Goal: Information Seeking & Learning: Learn about a topic

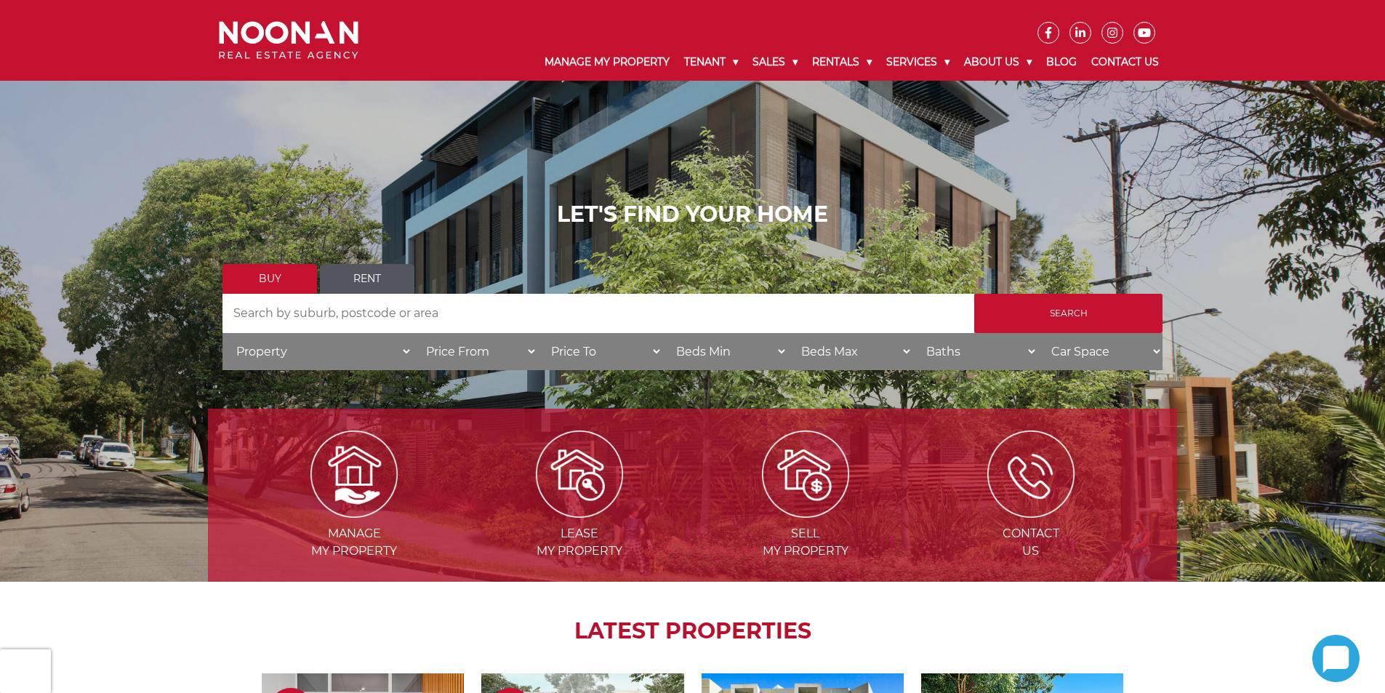
click at [349, 267] on link "Rent" at bounding box center [367, 279] width 94 height 30
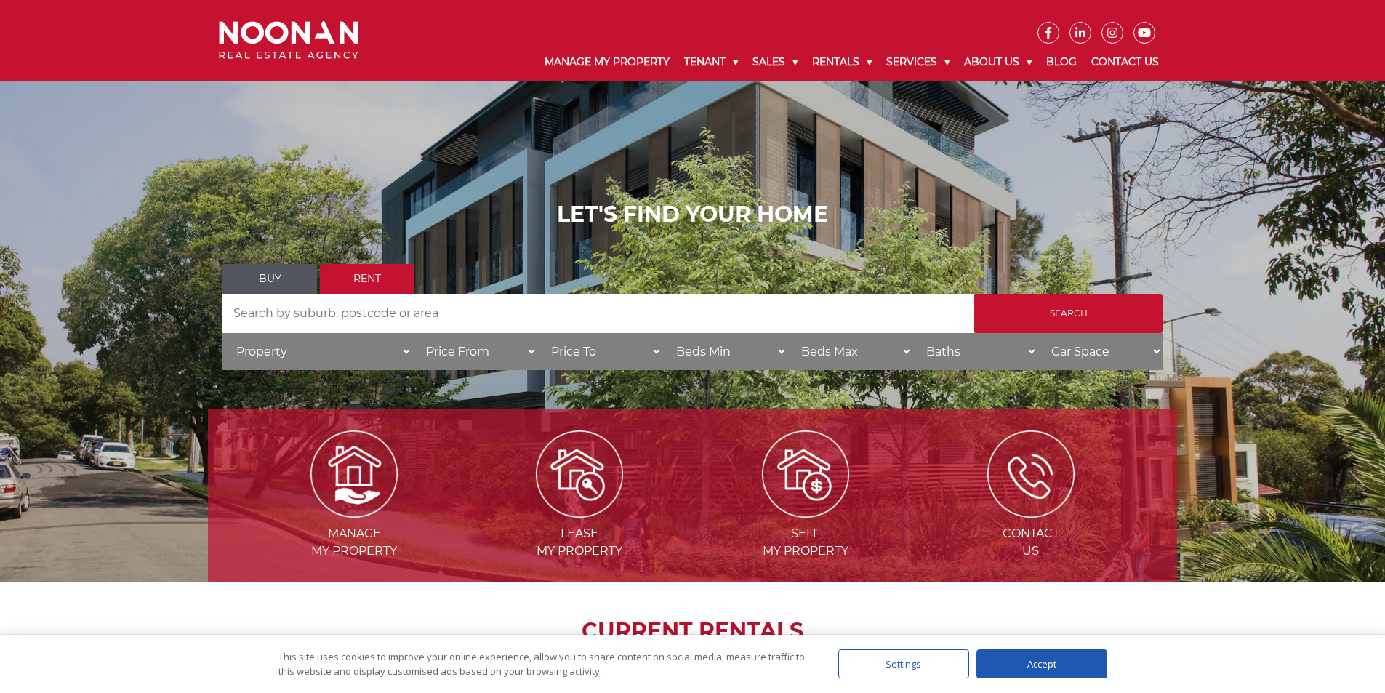
click at [590, 361] on select "Price To $50 $100 $150 $200 $250 $300 $350 $400 $450 $500 $550 $600 $650 $700 $…" at bounding box center [599, 351] width 125 height 37
select select "750"
click at [537, 333] on select "Price To $50 $100 $150 $200 $250 $300 $350 $400 $450 $500 $550 $600 $650 $700 $…" at bounding box center [599, 351] width 125 height 37
click at [499, 365] on select "Price From $50 $100 $150 $200 $250 $300 $350 $400 $450 $500 $550 $600 $650 $700…" at bounding box center [474, 351] width 125 height 37
select select "500"
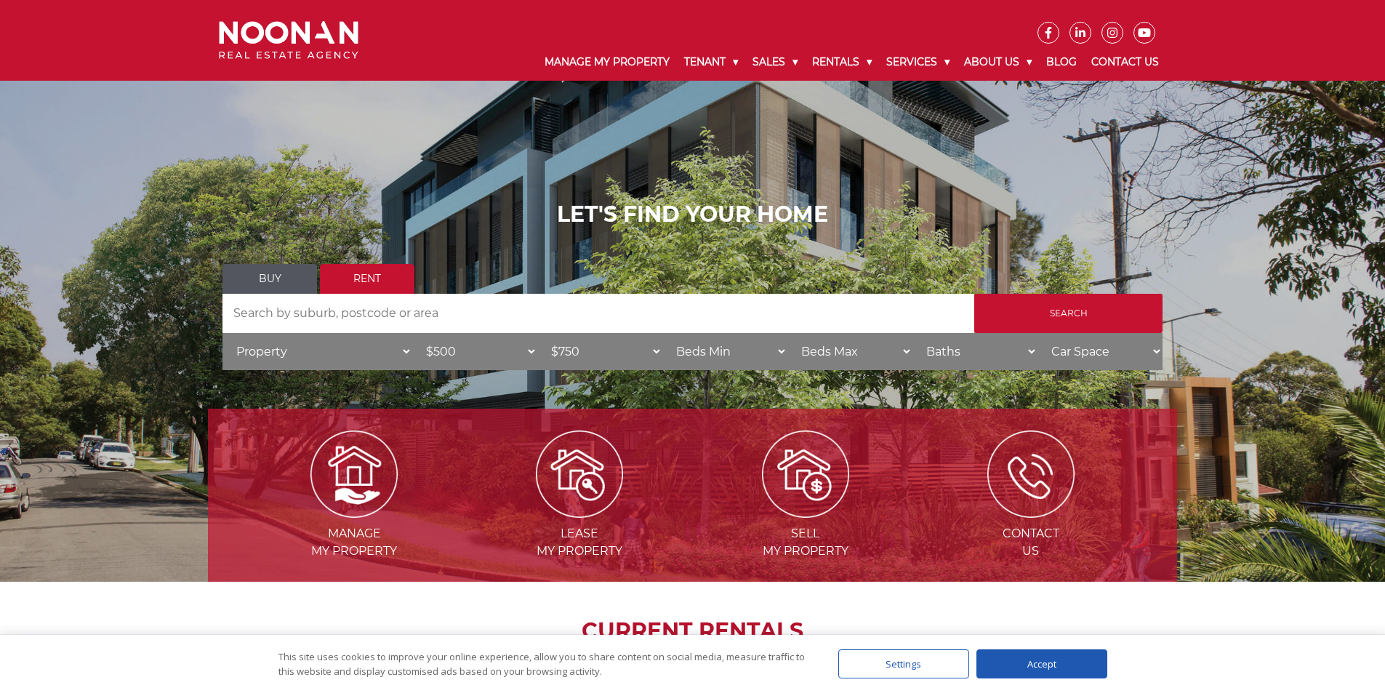
click at [412, 333] on select "Price From $50 $100 $150 $200 $250 $300 $350 $400 $450 $500 $550 $600 $650 $700…" at bounding box center [474, 351] width 125 height 37
click at [708, 350] on select "Beds Min 1 + 2 + 3 + 4 + 5 + 6 + 7 + 8 + 9 + 10 +" at bounding box center [724, 351] width 125 height 37
select select "2"
click at [662, 333] on select "Beds Min 1 + 2 + 3 + 4 + 5 + 6 + 7 + 8 + 9 + 10 +" at bounding box center [724, 351] width 125 height 37
click at [826, 358] on select "Beds Max 1 + 2 + 3 + 4 + 5 + 6 + 7 + 8 + 9 + 10 +" at bounding box center [849, 351] width 125 height 37
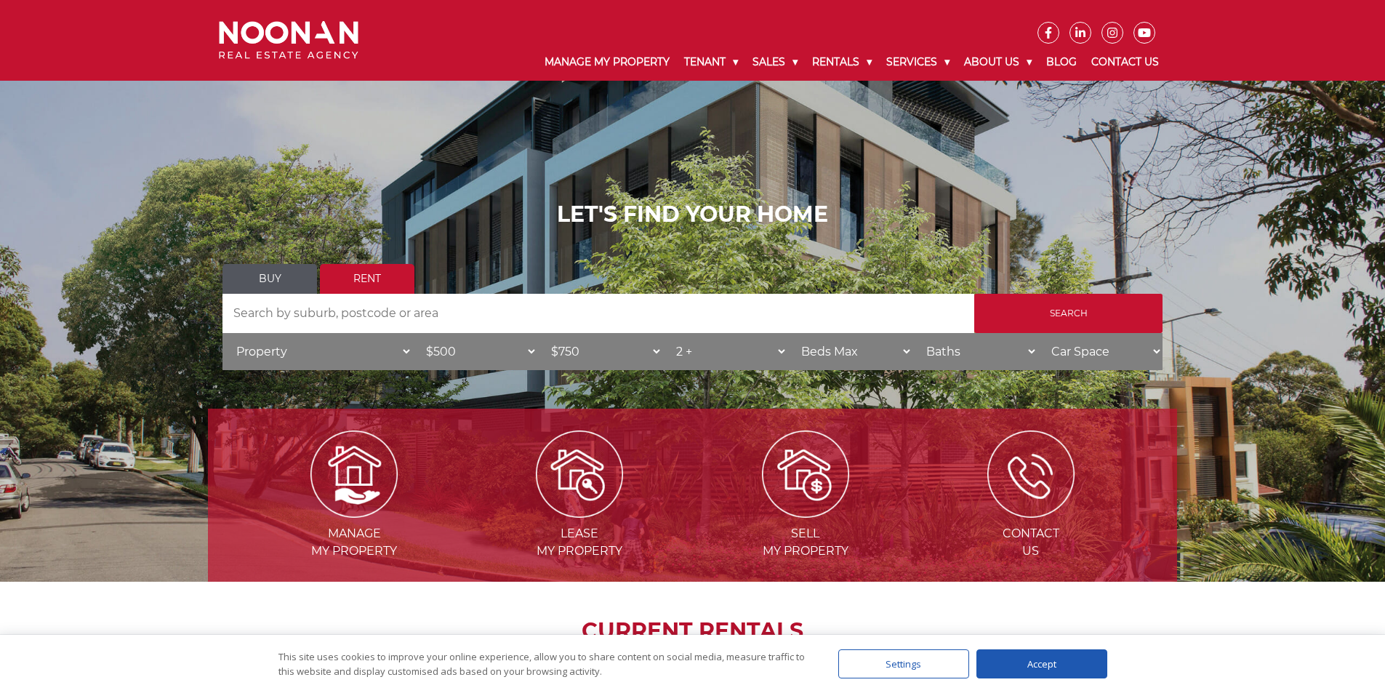
select select "2"
click at [787, 333] on select "Beds Max 1 + 2 + 3 + 4 + 5 + 6 + 7 + 8 + 9 + 10 +" at bounding box center [849, 351] width 125 height 37
click at [946, 358] on select "Baths 1 + 2 + 3 +" at bounding box center [974, 351] width 125 height 37
select select "2"
click at [912, 333] on select "Baths 1 + 2 + 3 +" at bounding box center [974, 351] width 125 height 37
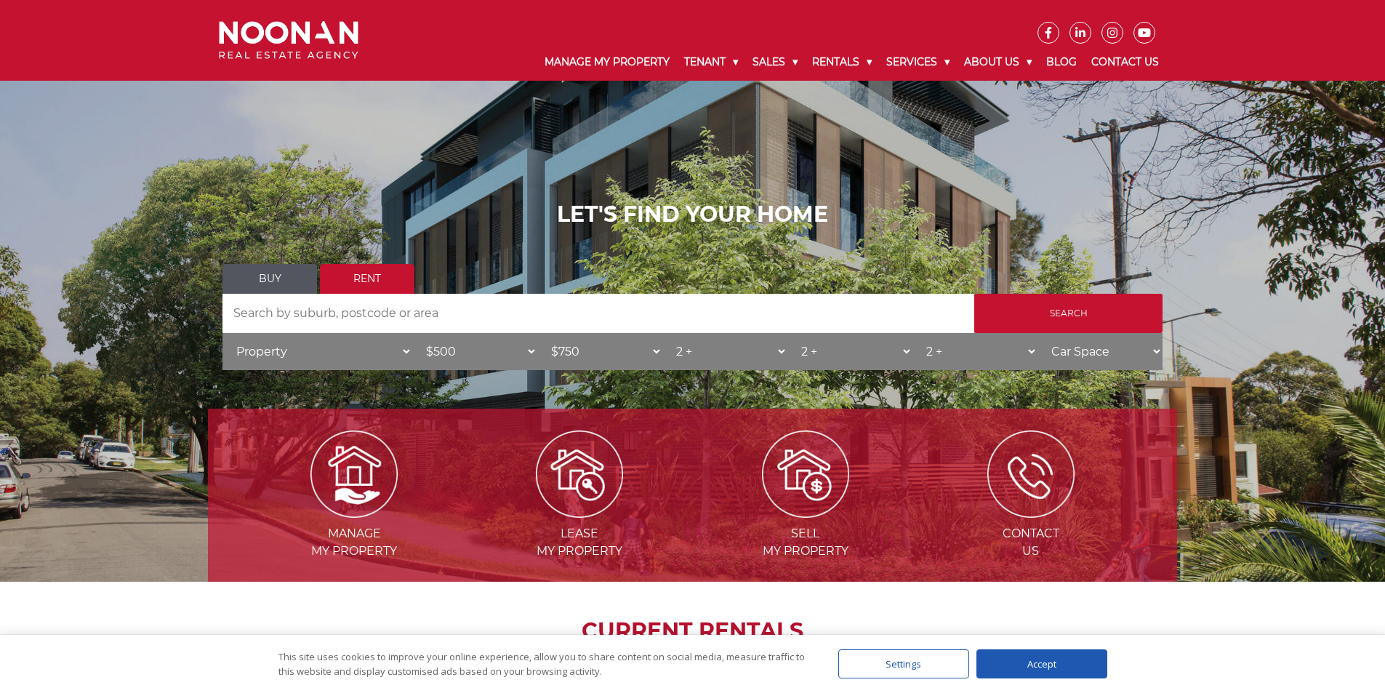
click at [458, 316] on input "Search by Address" at bounding box center [598, 313] width 752 height 39
type input "2"
type input "hurstville"
click at [1094, 307] on input "Search" at bounding box center [1068, 313] width 188 height 39
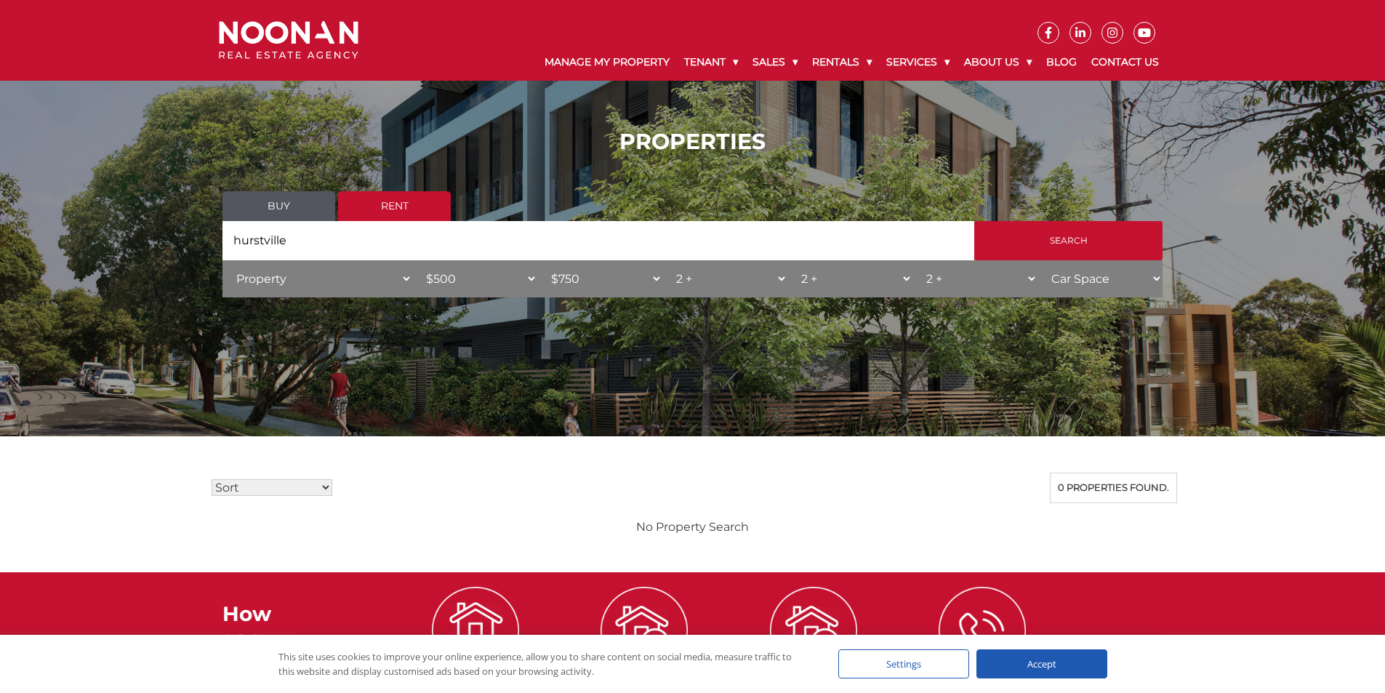
drag, startPoint x: 310, startPoint y: 233, endPoint x: 224, endPoint y: 233, distance: 86.5
click at [224, 233] on input "hurstville" at bounding box center [598, 240] width 752 height 39
click at [374, 245] on input "Search by Address" at bounding box center [598, 240] width 752 height 39
type input "2220"
click at [974, 221] on input "Search" at bounding box center [1068, 240] width 188 height 39
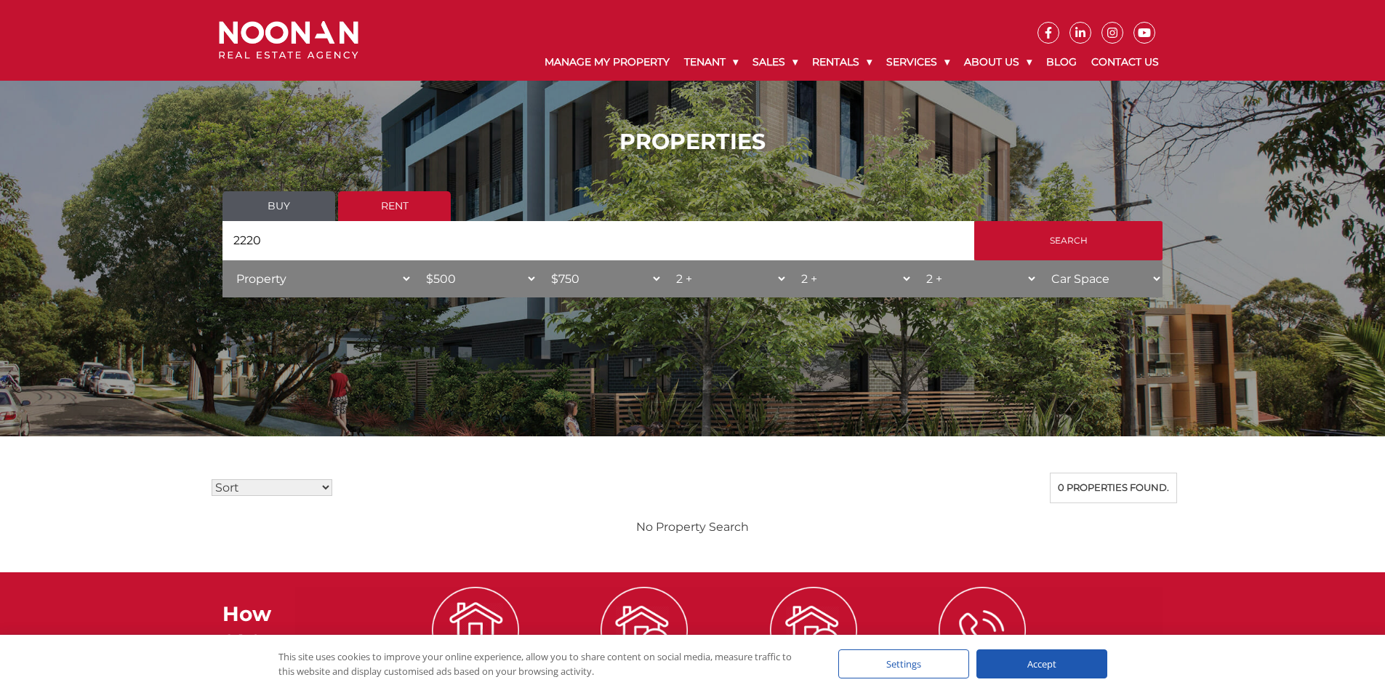
drag, startPoint x: 300, startPoint y: 241, endPoint x: 188, endPoint y: 246, distance: 112.1
click at [188, 246] on div "PROPERTIES Buy Rent Search Search by Address 2220 House Category Property House…" at bounding box center [692, 218] width 1385 height 222
click at [336, 273] on select "Property House Unit Apartment Other Villa Duplex Semi-detached Townhouse Terrac…" at bounding box center [317, 278] width 190 height 37
select select "Apartment"
click at [222, 260] on select "Property House Unit Apartment Other Villa Duplex Semi-detached Townhouse Terrac…" at bounding box center [317, 278] width 190 height 37
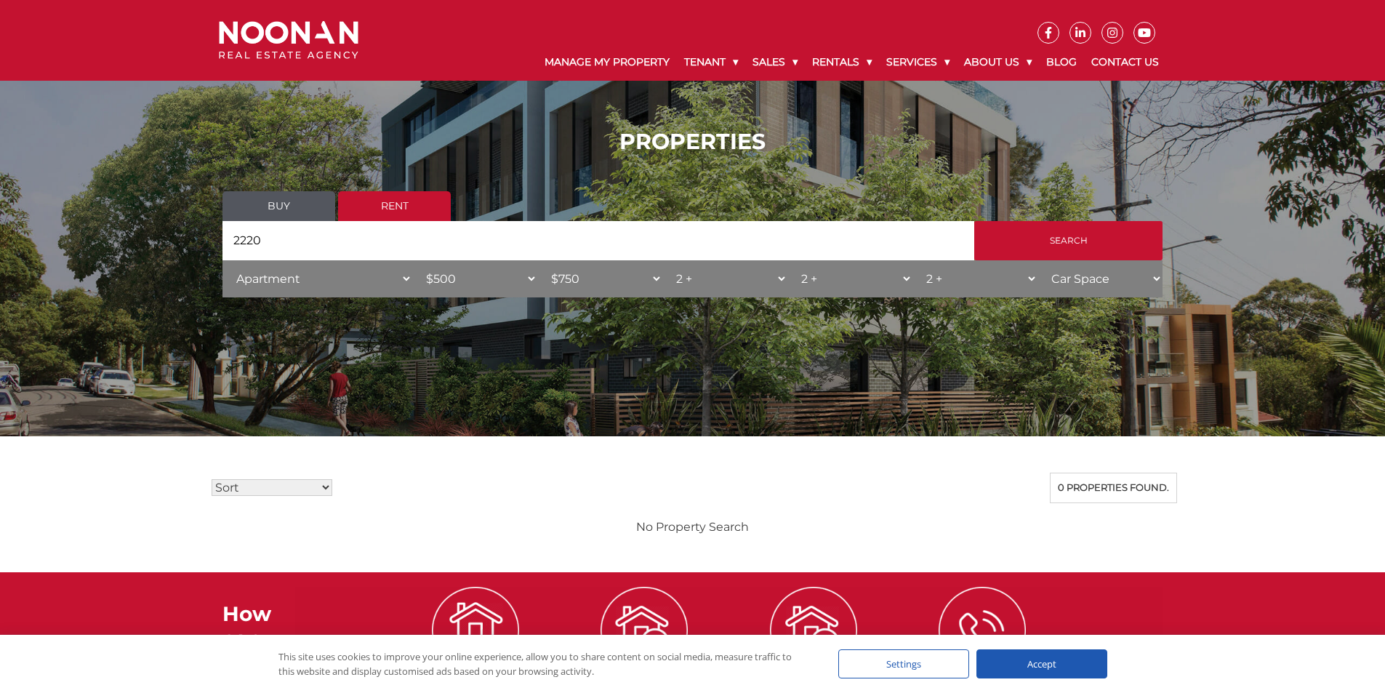
click at [318, 246] on input "2220" at bounding box center [598, 240] width 752 height 39
click at [273, 288] on select "Property House Unit Apartment Other Villa Duplex Semi-detached Townhouse Terrac…" at bounding box center [317, 278] width 190 height 37
select select
click at [222, 260] on select "Property House Unit Apartment Other Villa Duplex Semi-detached Townhouse Terrac…" at bounding box center [317, 278] width 190 height 37
click at [1062, 278] on select "Car Space 1 + 2 + 3 +" at bounding box center [1099, 278] width 125 height 37
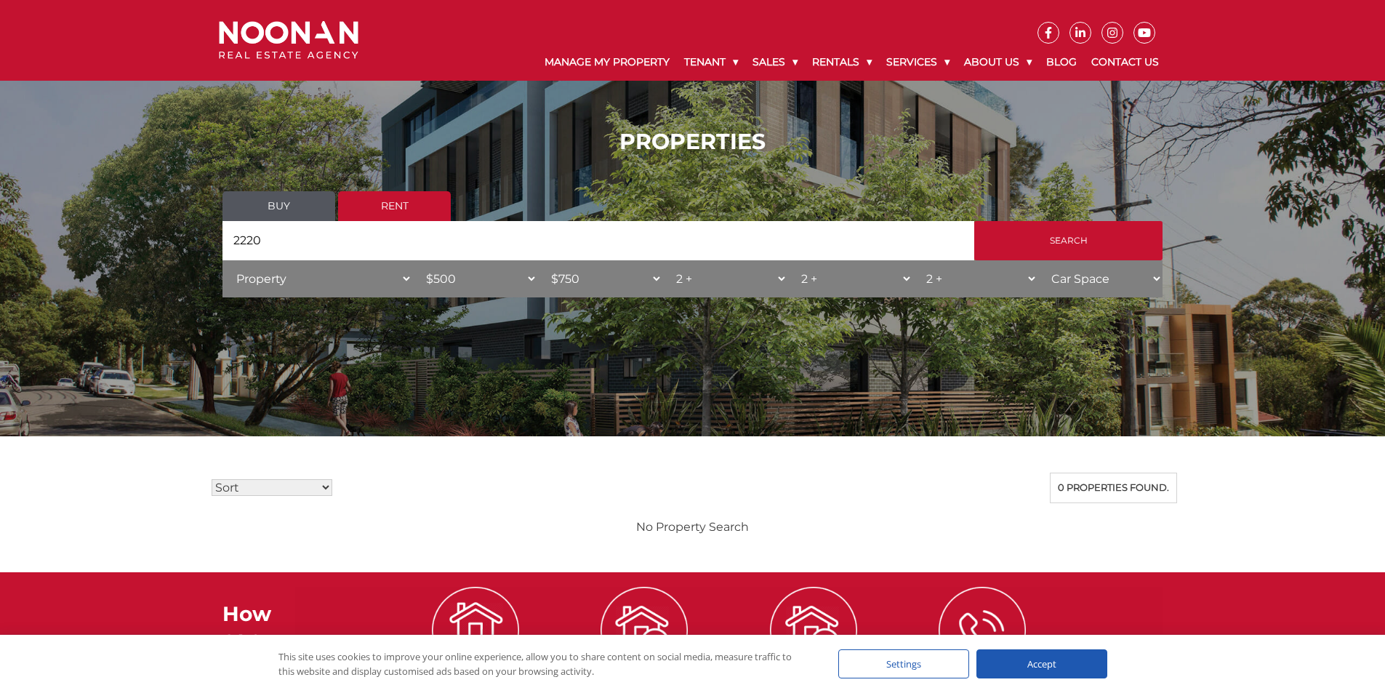
click at [1087, 276] on select "Car Space 1 + 2 + 3 +" at bounding box center [1099, 278] width 125 height 37
click at [440, 249] on input "2220" at bounding box center [598, 240] width 752 height 39
type input "2"
click at [290, 194] on link "Buy" at bounding box center [278, 206] width 113 height 30
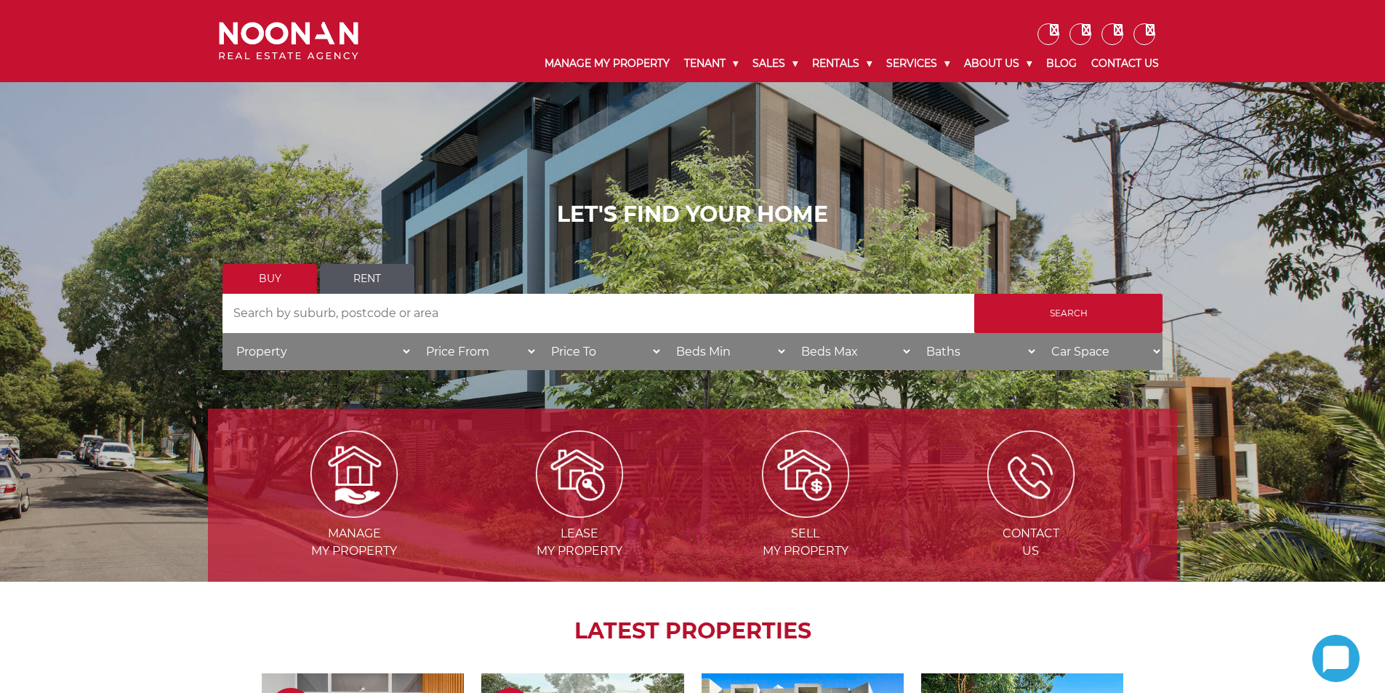
click at [333, 316] on input "Search by Address" at bounding box center [598, 313] width 752 height 39
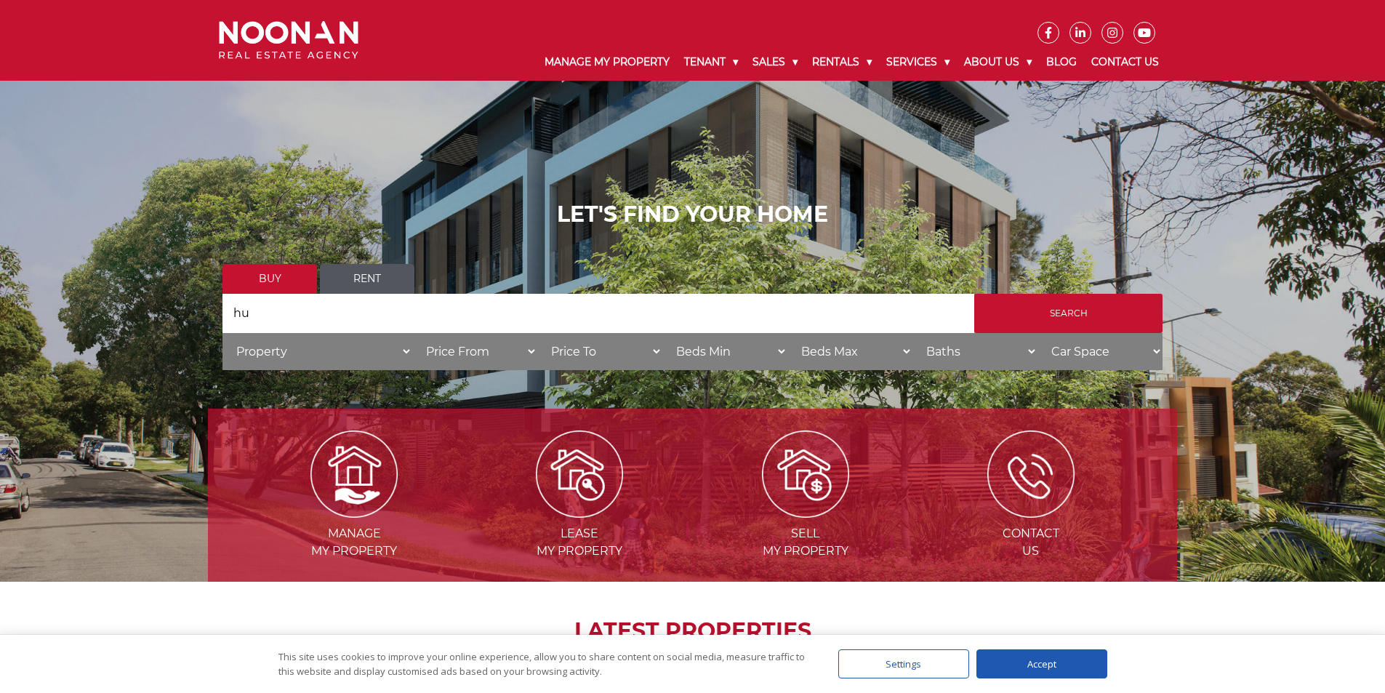
type input "hu"
